Goal: Information Seeking & Learning: Learn about a topic

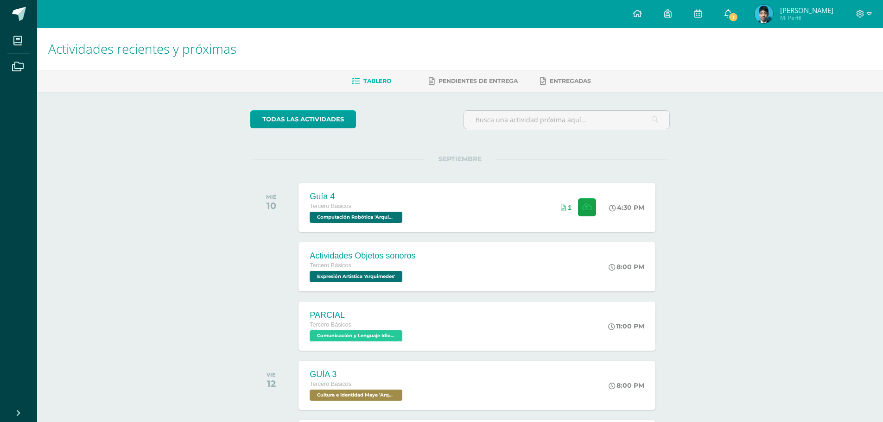
click at [721, 22] on link "1" at bounding box center [728, 14] width 30 height 28
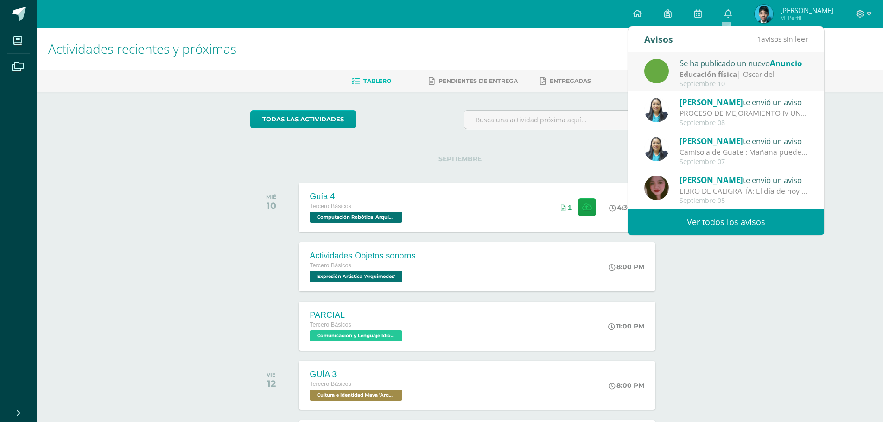
click at [700, 74] on strong "Educación física" at bounding box center [707, 74] width 57 height 10
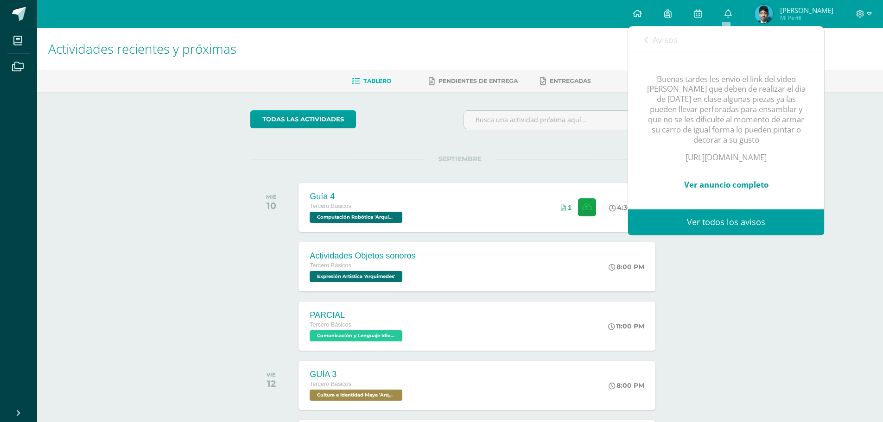
scroll to position [148, 0]
click at [717, 179] on link "Ver anuncio completo" at bounding box center [726, 184] width 84 height 11
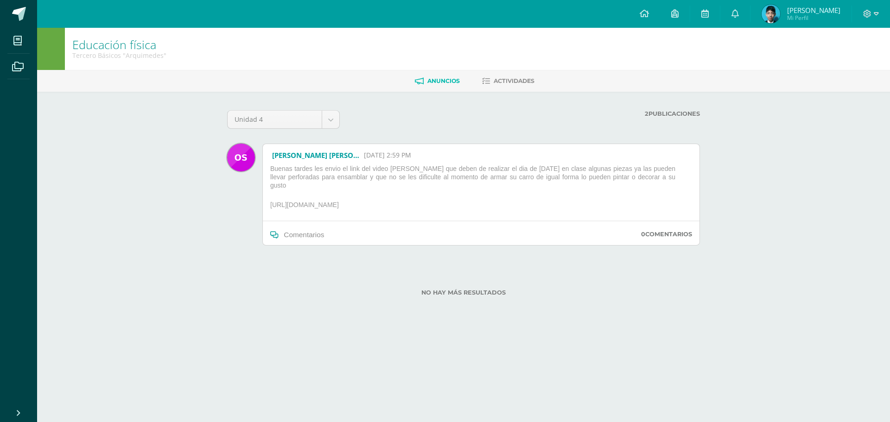
drag, startPoint x: 271, startPoint y: 198, endPoint x: 433, endPoint y: 199, distance: 161.7
click at [433, 201] on p "[URL][DOMAIN_NAME]" at bounding box center [480, 207] width 429 height 12
click at [0, 13] on link at bounding box center [18, 14] width 37 height 28
